Goal: Information Seeking & Learning: Learn about a topic

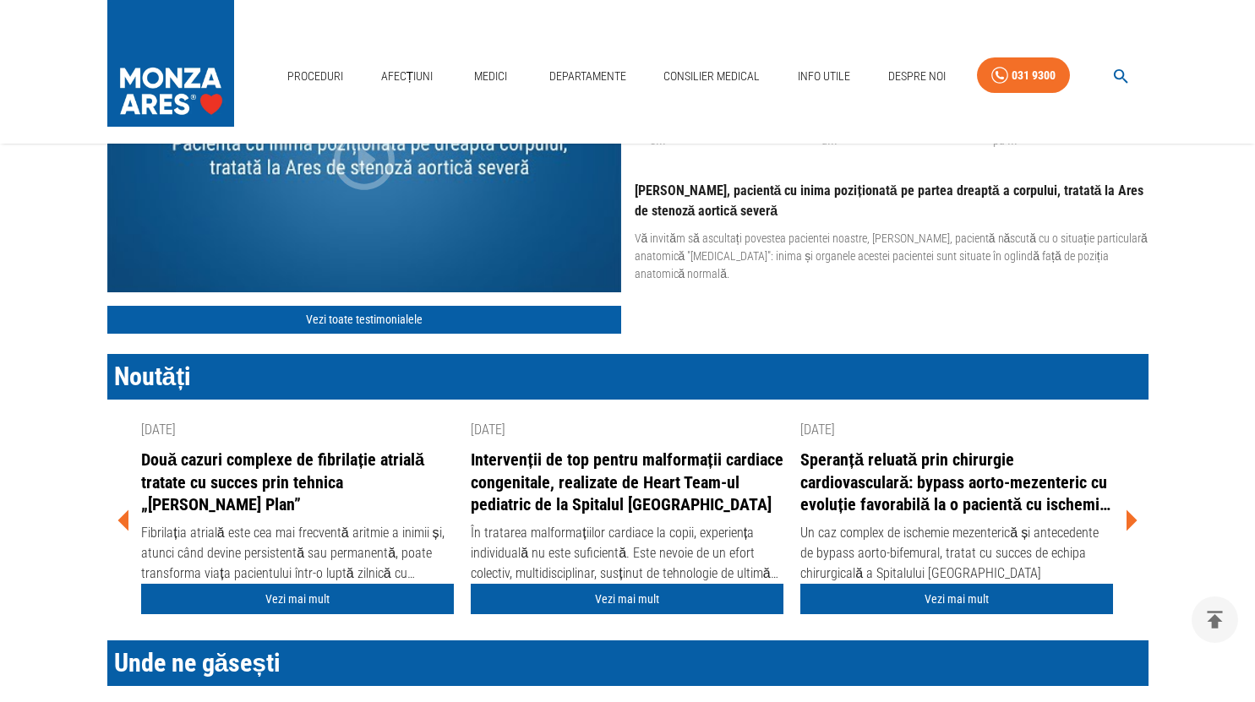
scroll to position [2089, 0]
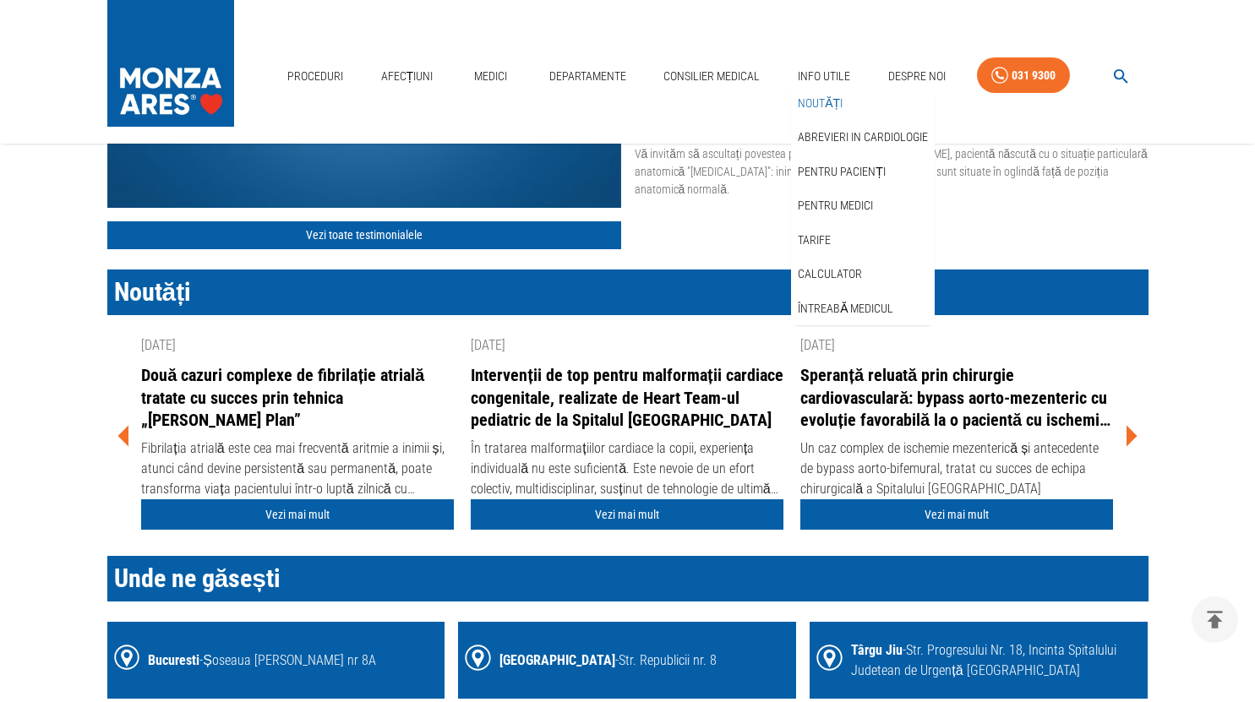
click at [821, 106] on link "Noutăți" at bounding box center [821, 104] width 52 height 28
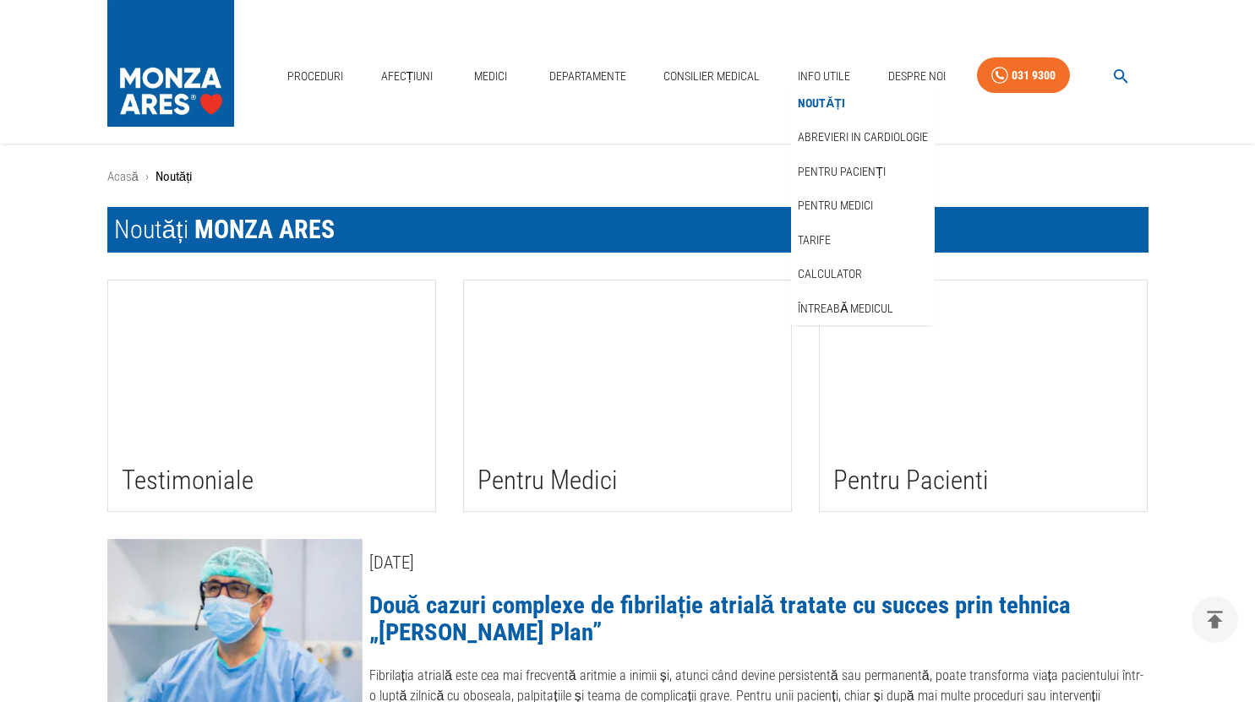
scroll to position [254, 0]
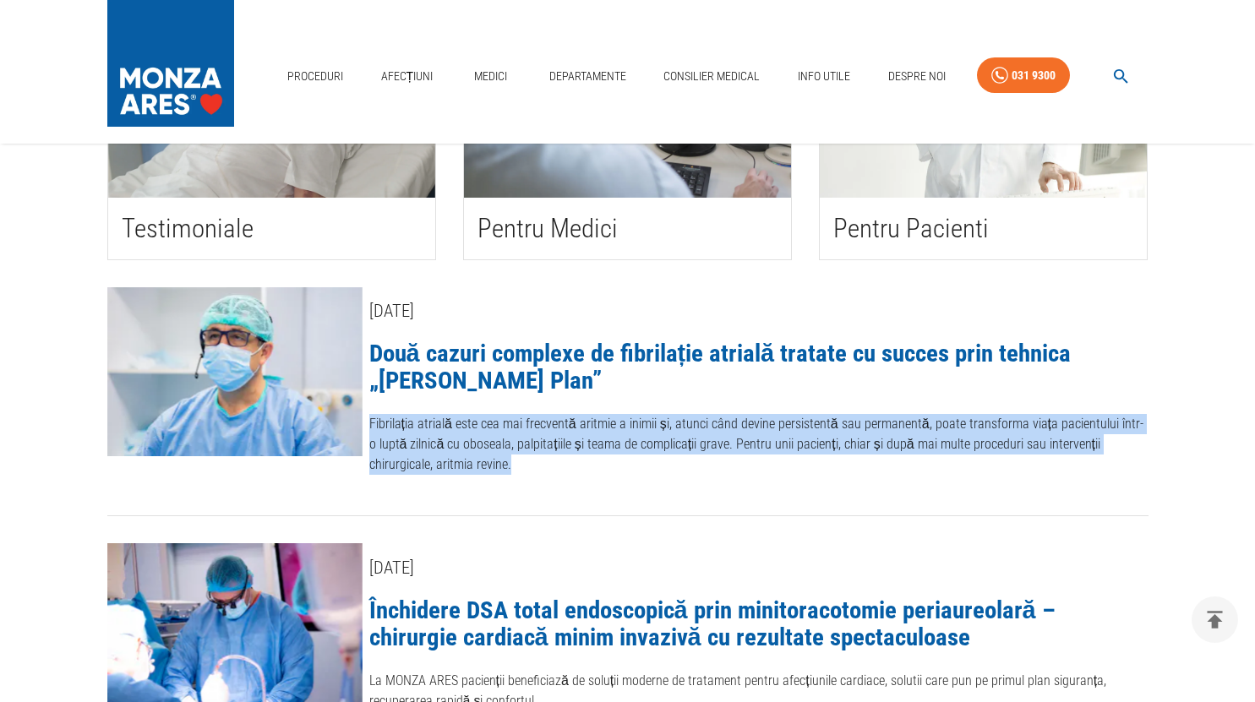
drag, startPoint x: 449, startPoint y: 464, endPoint x: 364, endPoint y: 424, distance: 93.4
click at [364, 424] on div "8 septembrie 2025 Două cazuri complexe de fibrilație atrială tratate cu succes …" at bounding box center [756, 389] width 786 height 216
click at [691, 364] on link "Două cazuri complexe de fibrilație atrială tratate cu succes prin tehnica „[PER…" at bounding box center [720, 367] width 702 height 56
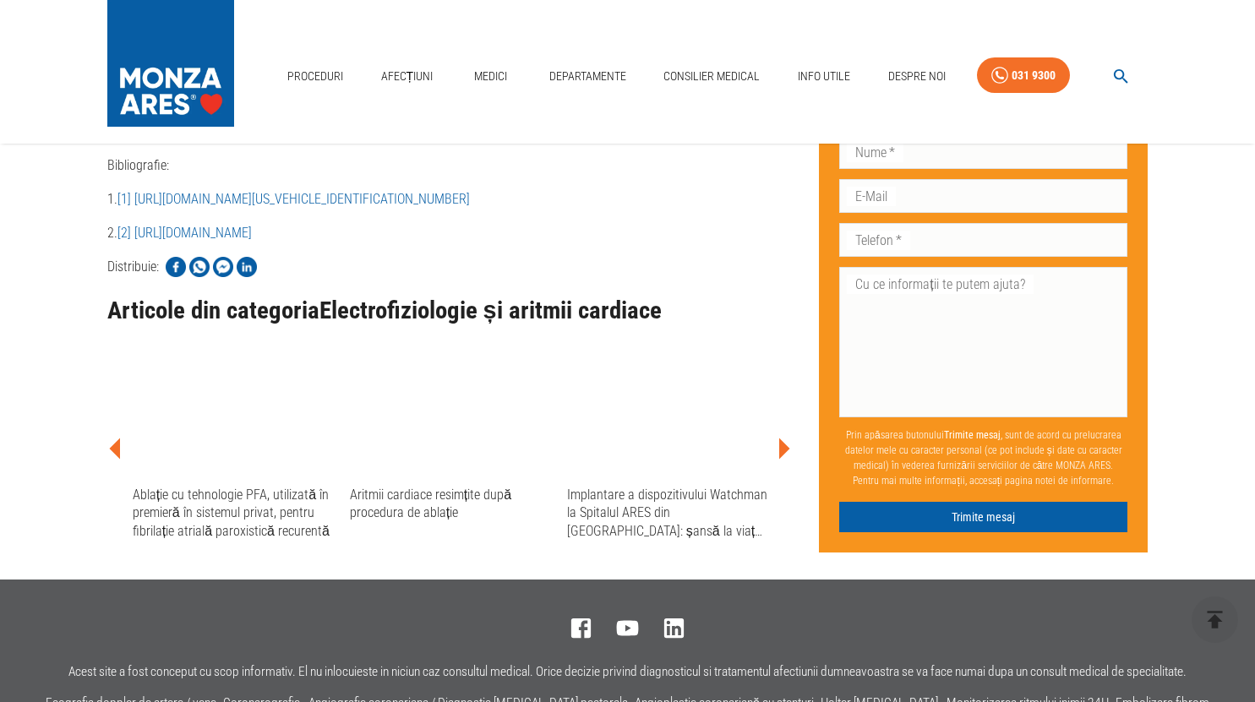
scroll to position [2767, 0]
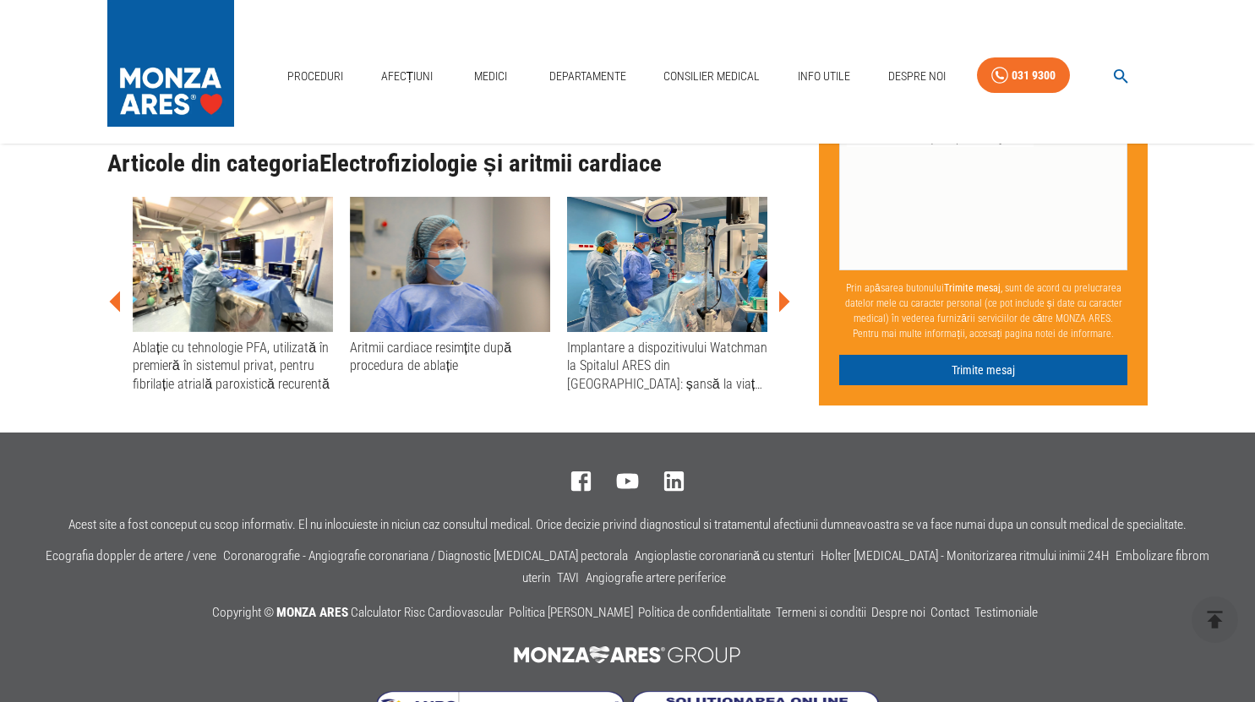
drag, startPoint x: 496, startPoint y: 587, endPoint x: 696, endPoint y: 592, distance: 199.5
click at [696, 625] on div at bounding box center [621, 651] width 260 height 53
click at [713, 638] on img at bounding box center [628, 655] width 247 height 34
click at [736, 589] on div "Copyright © MONZA ARES Calculator Risc Cardiovascular Politica Privind Cookies …" at bounding box center [621, 607] width 844 height 36
click at [386, 445] on div "Acest site a fost conceput cu scop informativ. El nu inlocuieste in niciun caz …" at bounding box center [621, 592] width 1228 height 295
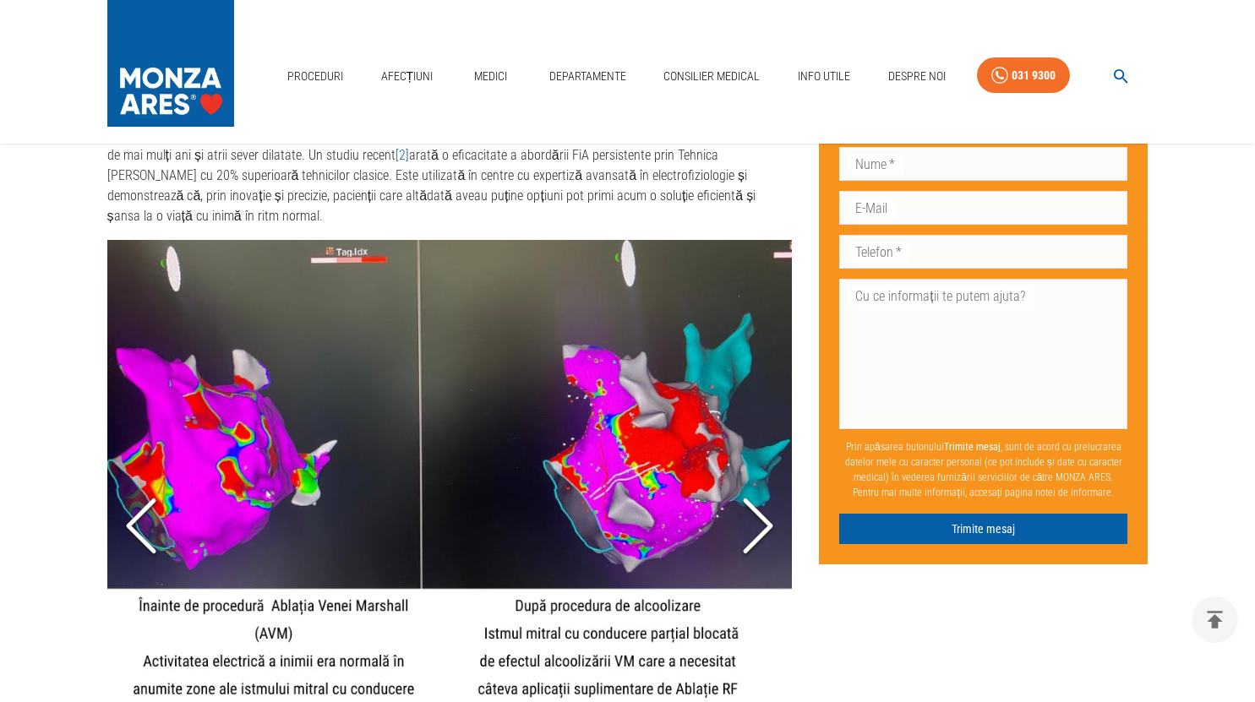
scroll to position [1922, 0]
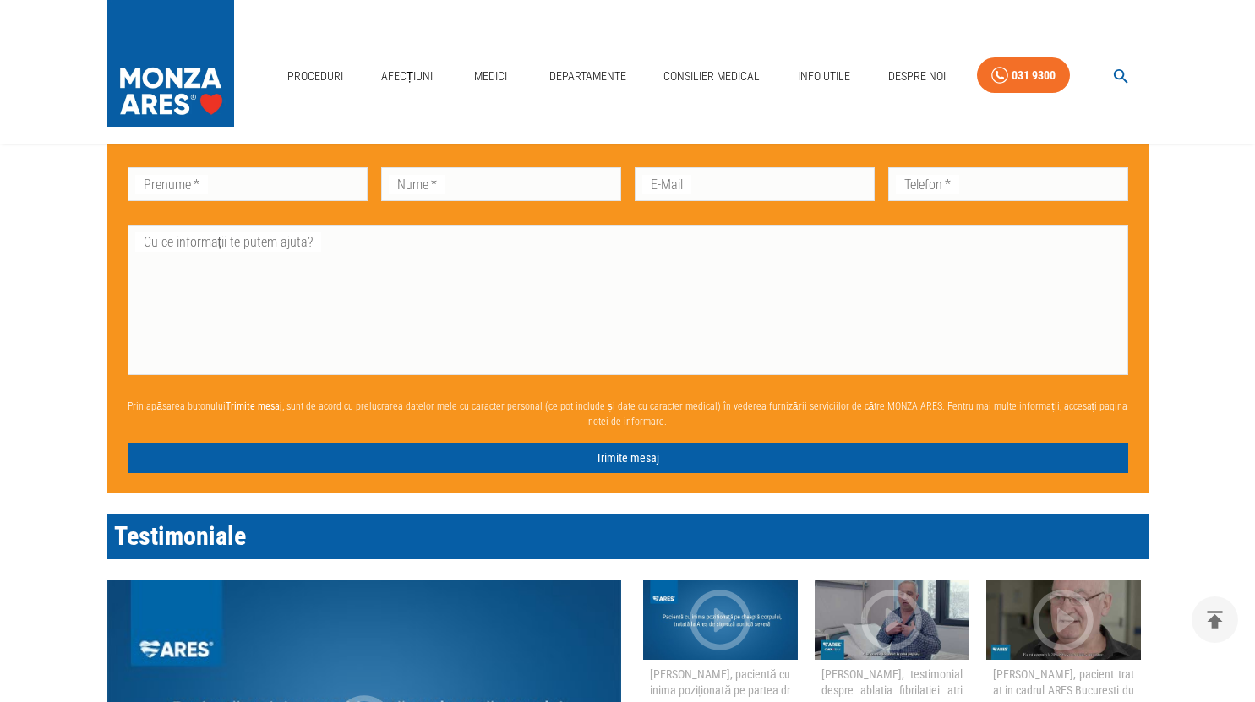
scroll to position [1437, 0]
